Goal: Task Accomplishment & Management: Manage account settings

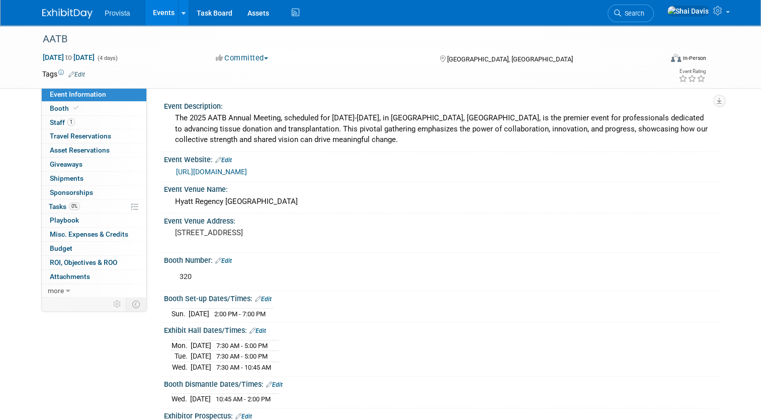
click at [159, 19] on link "Events" at bounding box center [163, 12] width 37 height 25
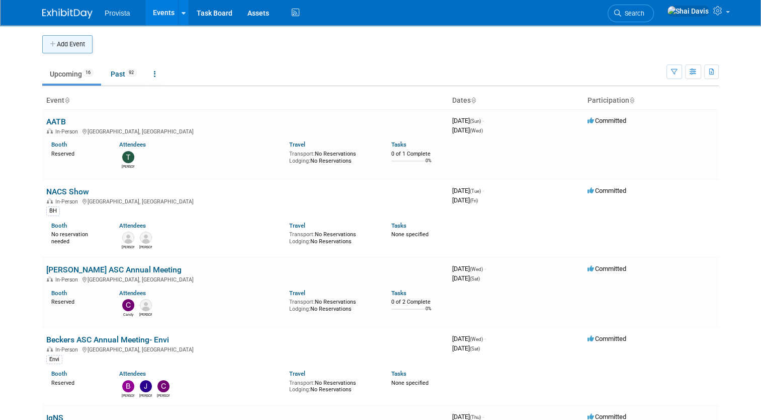
click at [53, 47] on button "Add Event" at bounding box center [67, 44] width 50 height 18
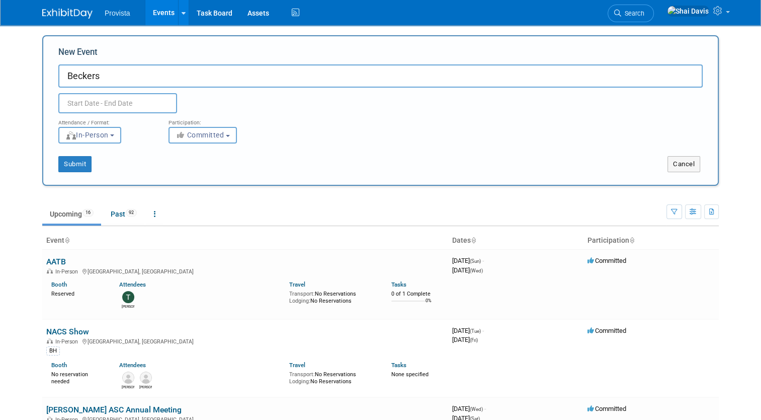
type input "Beckers"
click at [58, 101] on input "text" at bounding box center [117, 103] width 119 height 20
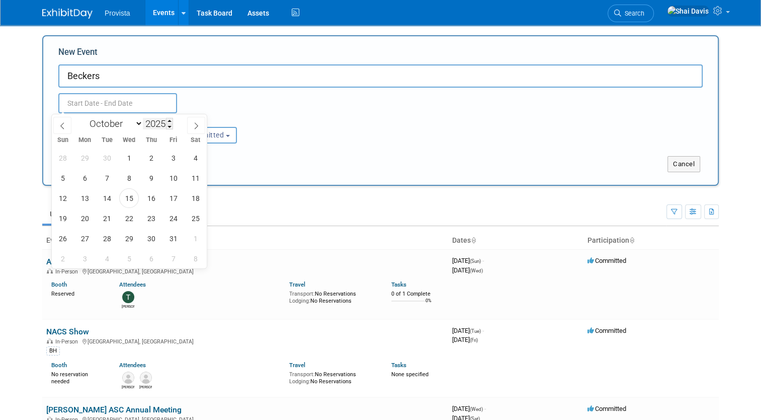
click at [157, 124] on input "2025" at bounding box center [158, 124] width 30 height 12
click at [173, 124] on span at bounding box center [169, 127] width 7 height 6
click at [172, 129] on span at bounding box center [169, 127] width 7 height 6
click at [171, 123] on span at bounding box center [169, 121] width 7 height 6
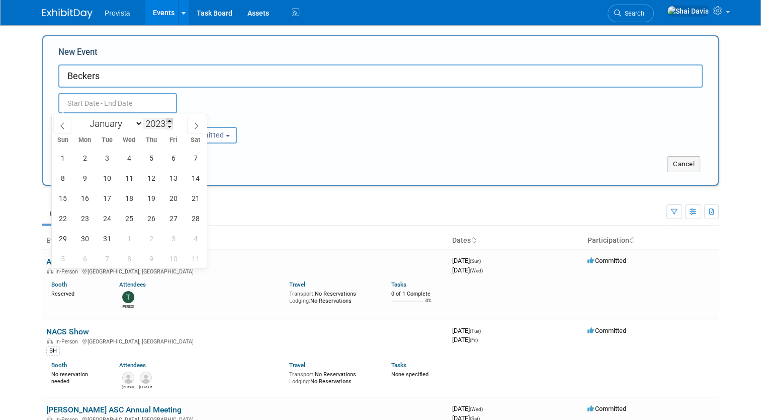
click at [171, 123] on span at bounding box center [169, 121] width 7 height 6
type input "2026"
click at [151, 236] on span "29" at bounding box center [151, 238] width 20 height 20
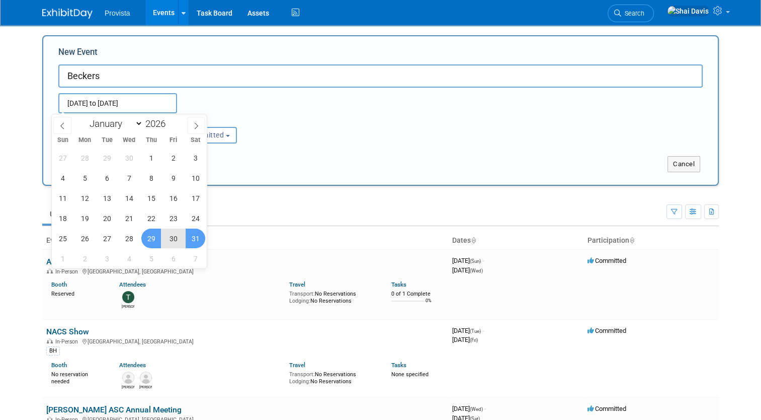
click at [199, 239] on span "31" at bounding box center [196, 238] width 20 height 20
type input "[DATE] to [DATE]"
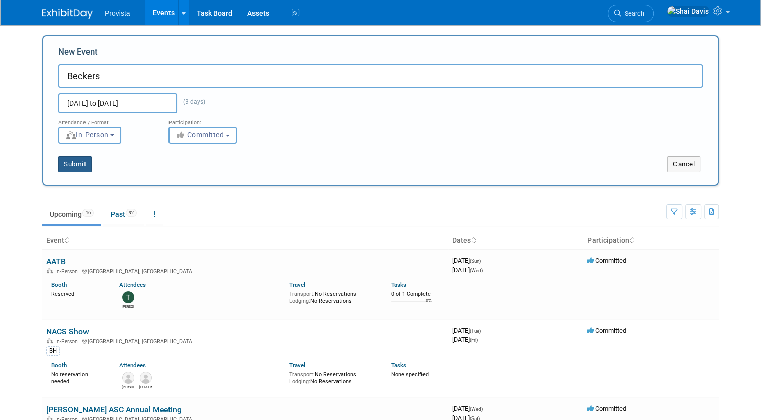
click at [70, 171] on button "Submit" at bounding box center [74, 164] width 33 height 16
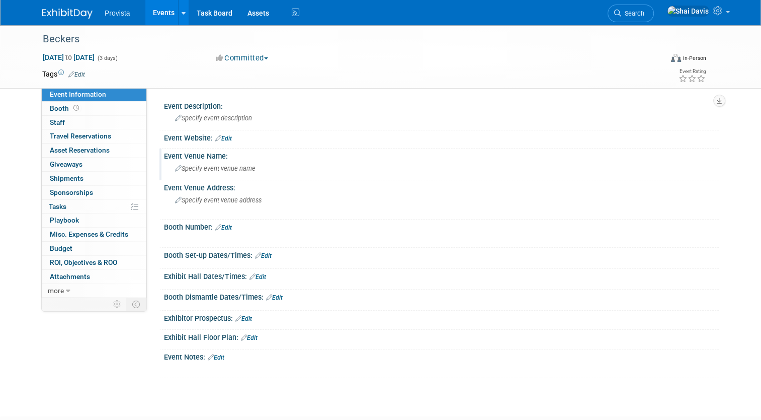
click at [185, 165] on span "Specify event venue name" at bounding box center [215, 169] width 80 height 8
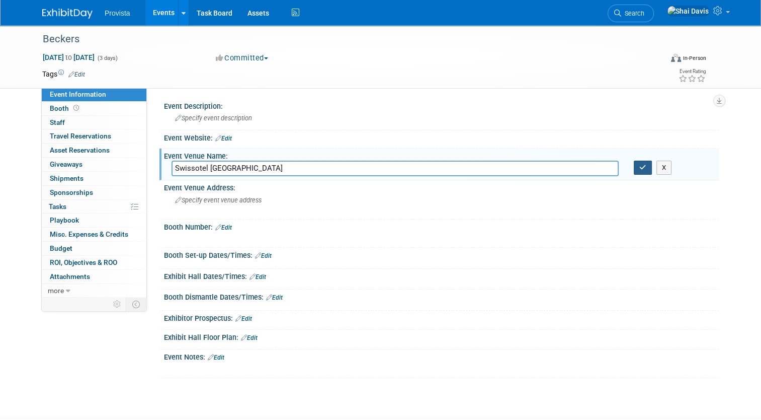
type input "Swissotel [GEOGRAPHIC_DATA]"
click at [651, 166] on button "button" at bounding box center [643, 167] width 18 height 14
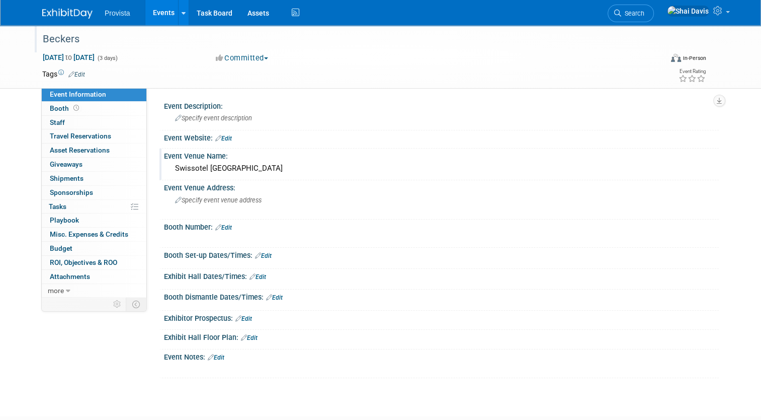
click at [72, 41] on div "Beckers" at bounding box center [344, 39] width 611 height 18
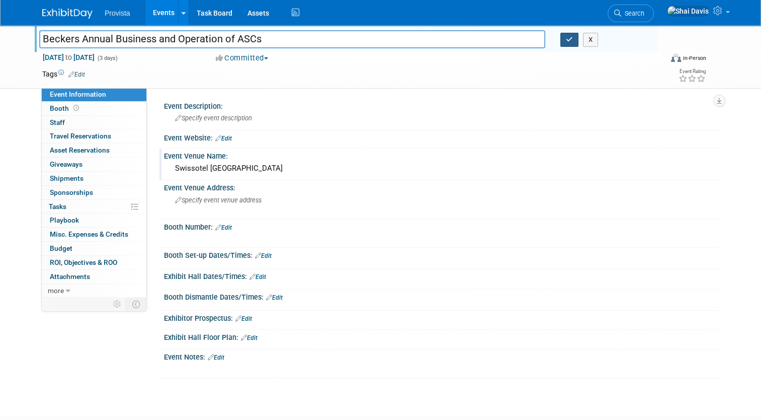
type input "Beckers Annual Business and Operation of ASCs"
click at [576, 44] on button "button" at bounding box center [569, 40] width 18 height 14
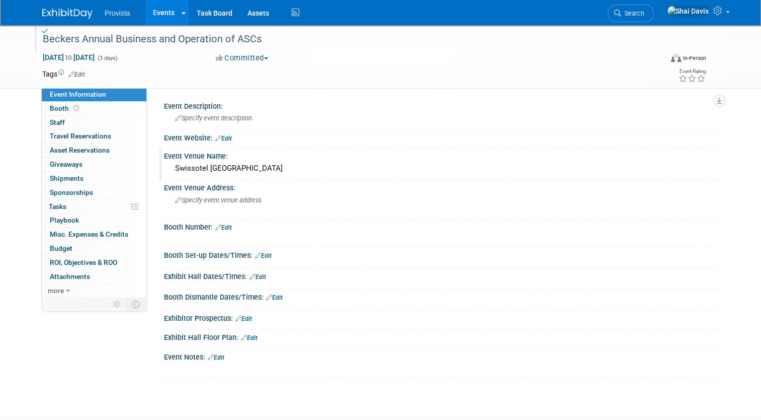
click at [68, 71] on icon at bounding box center [71, 74] width 6 height 7
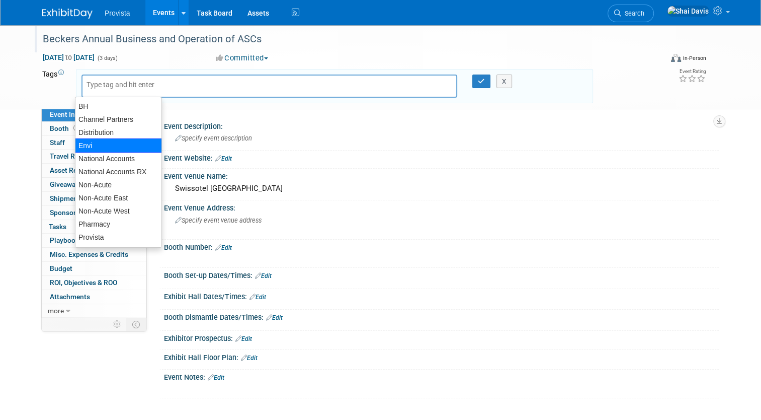
click at [93, 146] on div "Envi" at bounding box center [118, 145] width 87 height 14
type input "Envi"
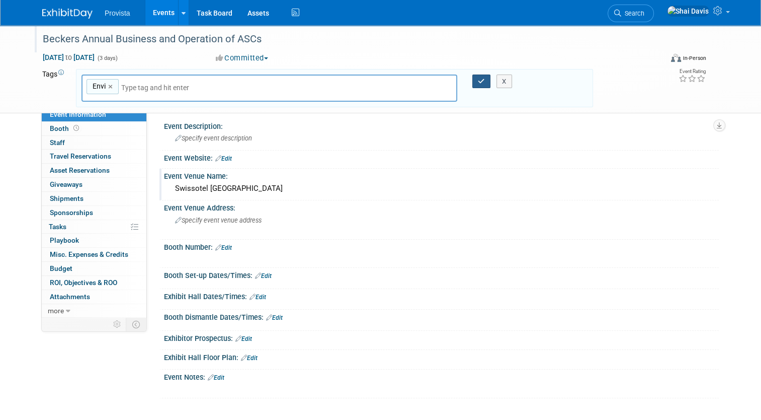
click at [483, 78] on icon "button" at bounding box center [481, 81] width 7 height 7
